Goal: Complete application form

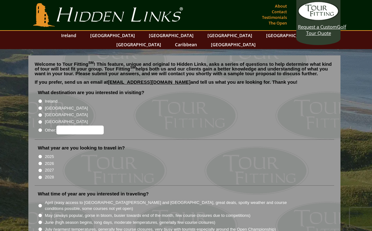
click at [46, 105] on label "[GEOGRAPHIC_DATA]" at bounding box center [66, 108] width 43 height 6
click at [42, 106] on input "[GEOGRAPHIC_DATA]" at bounding box center [40, 108] width 4 height 4
radio input "true"
click at [42, 99] on input "Ireland" at bounding box center [40, 101] width 4 height 4
radio input "true"
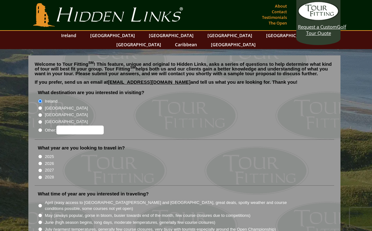
click at [40, 99] on input "Ireland" at bounding box center [40, 101] width 4 height 4
click at [39, 106] on input "[GEOGRAPHIC_DATA]" at bounding box center [40, 108] width 4 height 4
radio input "true"
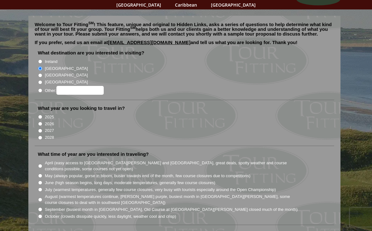
scroll to position [58, 0]
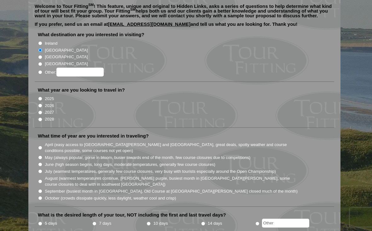
click at [40, 104] on input "2026" at bounding box center [40, 106] width 4 height 4
radio input "true"
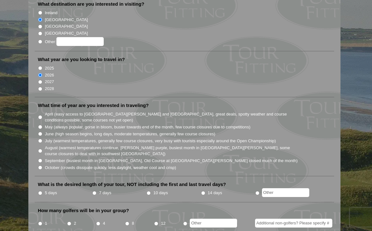
scroll to position [92, 0]
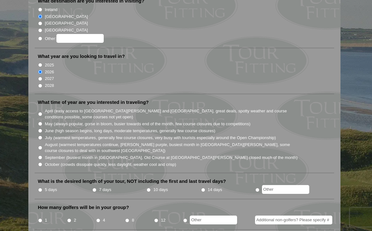
click at [39, 146] on input "August (warmest temperatures continue, heather bright purple, busiest month in …" at bounding box center [40, 148] width 4 height 4
radio input "true"
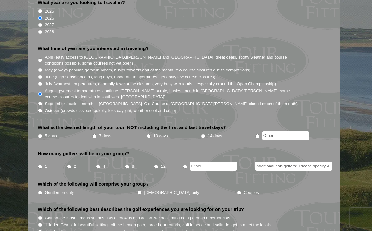
scroll to position [148, 0]
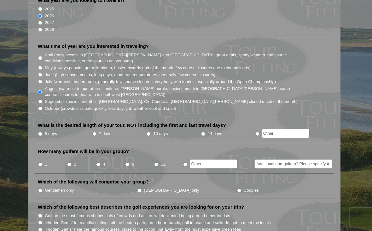
click at [151, 132] on input "10 days" at bounding box center [148, 134] width 4 height 4
radio input "true"
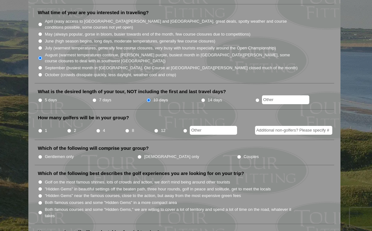
scroll to position [182, 0]
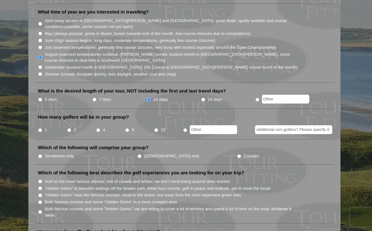
click at [126, 128] on input "8" at bounding box center [127, 130] width 4 height 4
radio input "true"
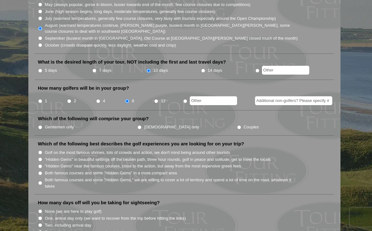
scroll to position [213, 0]
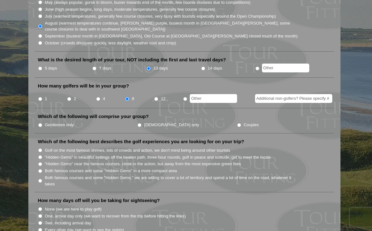
click at [42, 123] on input "Gentlemen only" at bounding box center [40, 125] width 4 height 4
radio input "true"
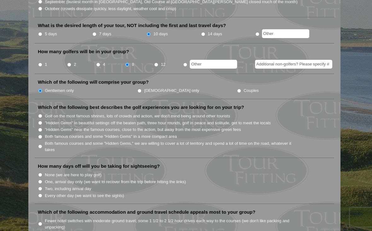
scroll to position [252, 0]
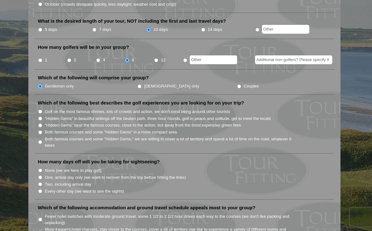
click at [42, 140] on input "Both famous courses and some "Hidden Gems," we are willing to cover a lot of te…" at bounding box center [40, 142] width 4 height 4
radio input "true"
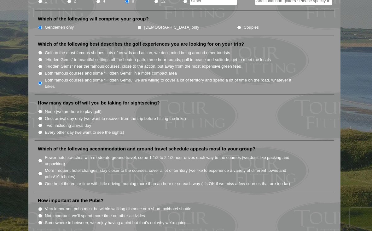
scroll to position [313, 0]
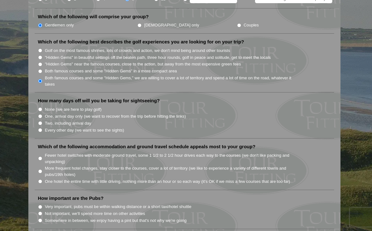
click at [39, 121] on input "Two, including arrival day" at bounding box center [40, 123] width 4 height 4
radio input "true"
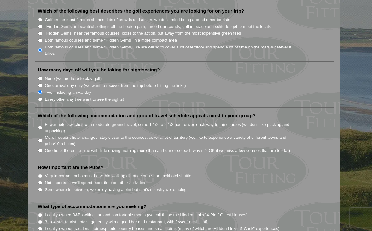
scroll to position [351, 0]
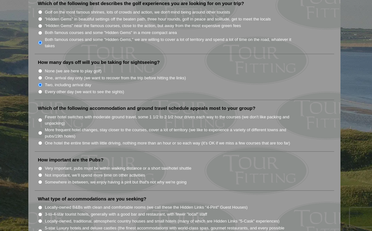
click at [39, 126] on li "More frequent hotel changes, stay closer to the courses, cover a lot of territo…" at bounding box center [187, 132] width 298 height 13
click at [42, 131] on input "More frequent hotel changes, stay closer to the courses, cover a lot of territo…" at bounding box center [40, 133] width 4 height 4
radio input "true"
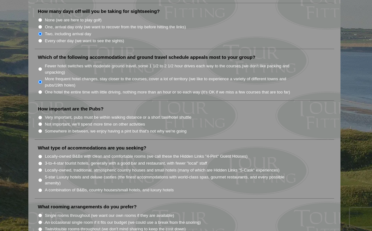
scroll to position [403, 0]
click at [39, 115] on input "Very important, pubs must be within walking distance or a short taxi/hotel shut…" at bounding box center [40, 117] width 4 height 4
radio input "true"
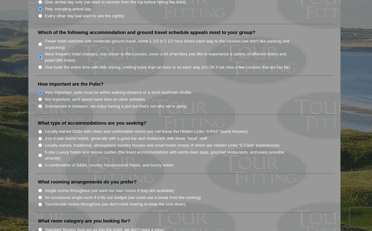
scroll to position [428, 0]
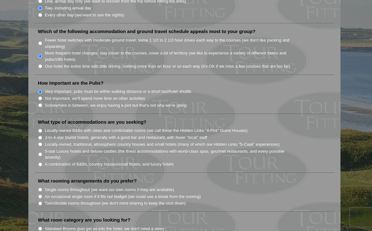
click at [44, 148] on li "5-star Luxury hotels and deluxe castles (the finest accommodations with world-c…" at bounding box center [187, 154] width 298 height 13
click at [39, 148] on li "5-star Luxury hotels and deluxe castles (the finest accommodations with world-c…" at bounding box center [187, 154] width 298 height 13
click at [40, 152] on input "5-star Luxury hotels and deluxe castles (the finest accommodations with world-c…" at bounding box center [40, 154] width 4 height 4
radio input "true"
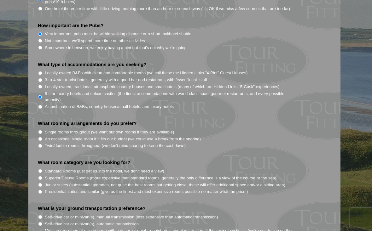
scroll to position [486, 0]
click at [42, 105] on input "A combination of B&Bs, country houses/small hotels, and luxury hotels" at bounding box center [40, 107] width 4 height 4
radio input "true"
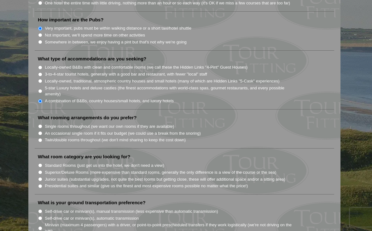
scroll to position [493, 0]
click at [42, 123] on input "Single rooms throughout (we want our own rooms if they are available)" at bounding box center [40, 125] width 4 height 4
radio input "true"
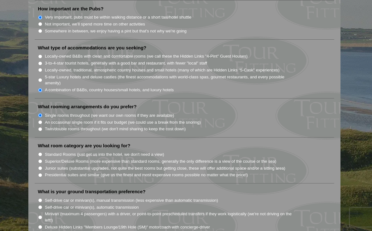
scroll to position [503, 0]
click at [41, 166] on input "Junior suites (substantial upgrades, not quite the best rooms but getting close…" at bounding box center [40, 168] width 4 height 4
radio input "true"
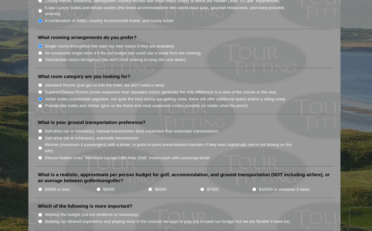
scroll to position [573, 0]
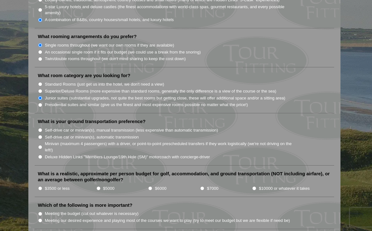
click at [41, 155] on input "Deluxe Hidden Links "Members Lounge/19th Hole (SM)" motorcoach with concierge-d…" at bounding box center [40, 157] width 4 height 4
radio input "true"
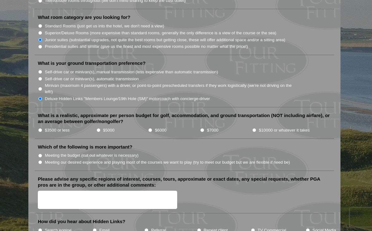
scroll to position [635, 0]
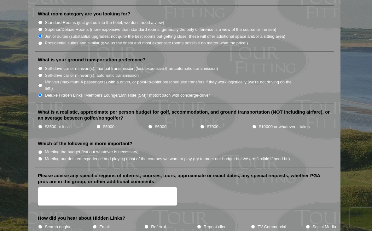
click at [250, 109] on li "What is a realistic, approximate per person budget for golf, accommodation, and…" at bounding box center [184, 122] width 299 height 26
click at [251, 123] on li "$7000" at bounding box center [226, 126] width 52 height 7
click at [255, 125] on input "$10000 or whatever it takes" at bounding box center [254, 127] width 4 height 4
radio input "true"
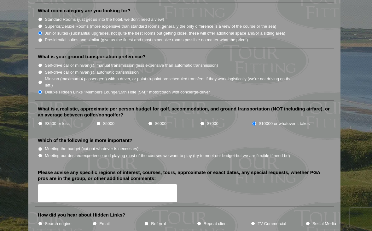
scroll to position [641, 0]
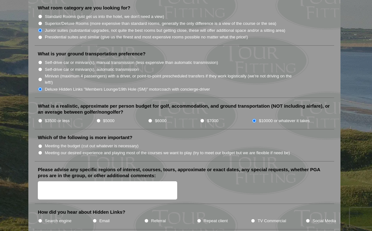
click at [42, 151] on input "Meeting our desired experience and playing most of the courses we want to play …" at bounding box center [40, 153] width 4 height 4
radio input "true"
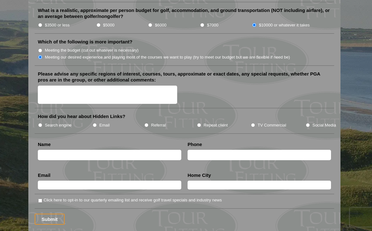
scroll to position [748, 0]
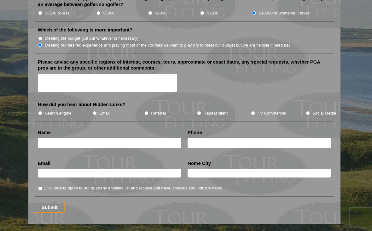
click at [251, 111] on input "TV Commercial" at bounding box center [253, 113] width 4 height 4
radio input "true"
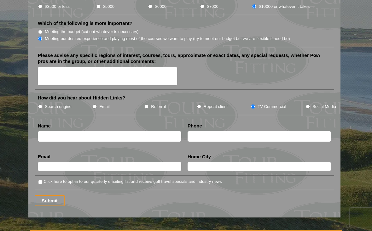
scroll to position [756, 0]
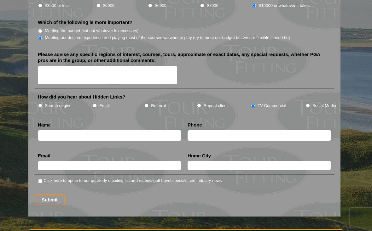
click at [123, 130] on input "text" at bounding box center [109, 135] width 143 height 10
type input "Jason Reich"
type input "614561"
type input "0152"
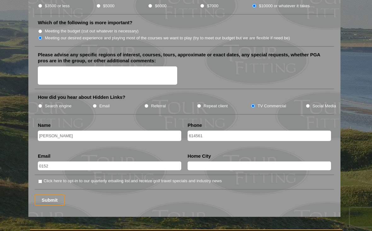
click at [225, 131] on input "614561" at bounding box center [258, 136] width 143 height 10
type input "6145610152"
click at [134, 162] on input "0152" at bounding box center [109, 166] width 143 height 9
type input "0"
type input "Reichjason21@gmail.com"
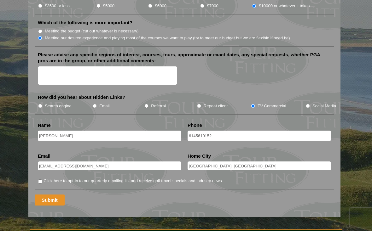
type input "Dublin, OH"
click at [49, 195] on input "Submit" at bounding box center [50, 200] width 30 height 11
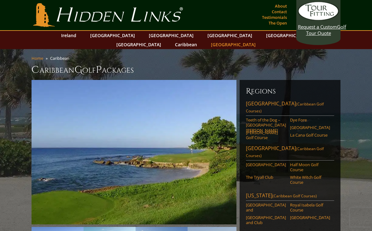
click at [259, 40] on link "[GEOGRAPHIC_DATA]" at bounding box center [233, 44] width 51 height 9
